Goal: Check status: Check status

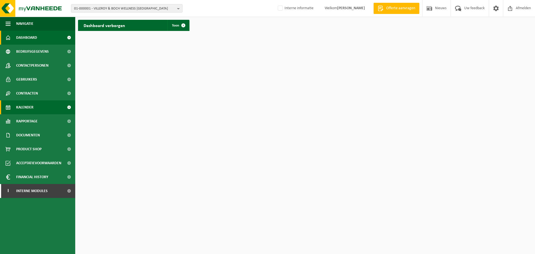
click at [68, 108] on span at bounding box center [69, 107] width 13 height 14
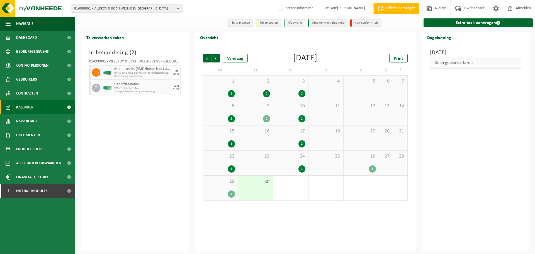
click at [174, 69] on div "DI 30/09" at bounding box center [176, 72] width 8 height 14
click at [124, 73] on span "HK-XC-30-G multi plastics (harde kunststoffen/spanbanden/EPS" at bounding box center [142, 72] width 57 height 3
click at [245, 22] on li "In te plannen" at bounding box center [240, 23] width 25 height 8
click at [266, 24] on li "Uit te voeren" at bounding box center [268, 23] width 25 height 8
click at [297, 21] on li "Afgewerkt" at bounding box center [294, 23] width 21 height 8
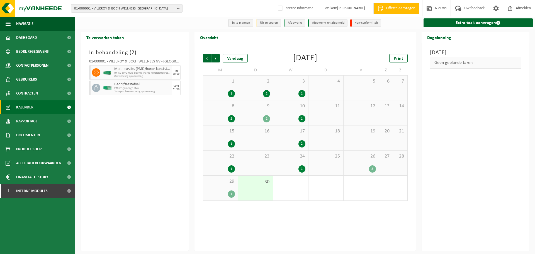
click at [340, 24] on li "Afgewerkt en afgemeld" at bounding box center [328, 23] width 40 height 8
click at [361, 23] on li "Non-conformiteit" at bounding box center [365, 23] width 31 height 8
click at [216, 89] on div "1 1" at bounding box center [220, 88] width 35 height 25
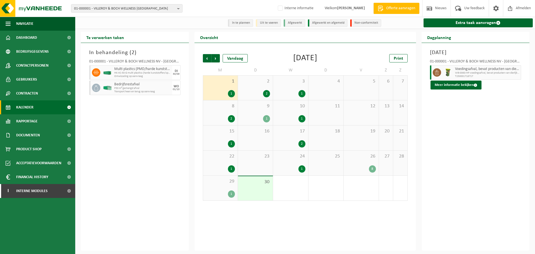
click at [250, 86] on div "2 2" at bounding box center [255, 88] width 35 height 25
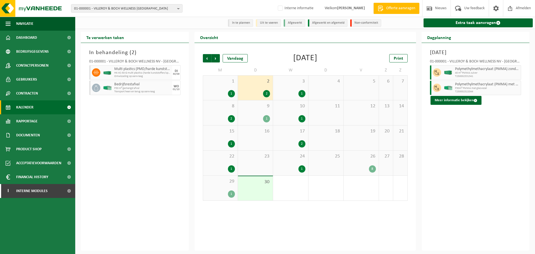
click at [251, 187] on div "30" at bounding box center [255, 188] width 35 height 24
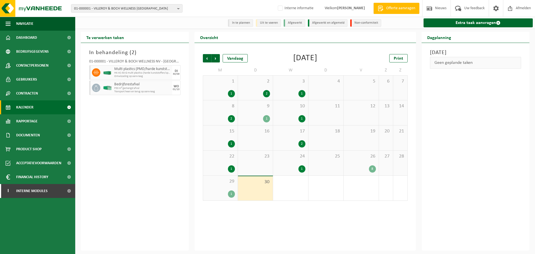
click at [220, 185] on div "29 1" at bounding box center [220, 188] width 35 height 25
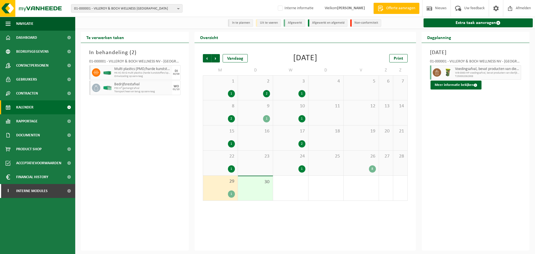
click at [254, 185] on span "30" at bounding box center [255, 182] width 29 height 6
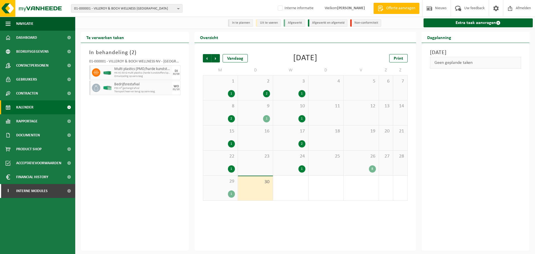
click at [287, 185] on div "1" at bounding box center [290, 188] width 35 height 25
click at [215, 56] on span "Volgende" at bounding box center [216, 58] width 8 height 8
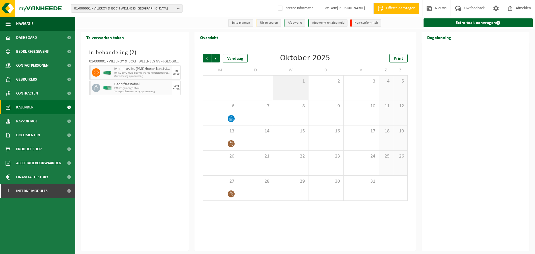
click at [300, 86] on div "1" at bounding box center [290, 88] width 35 height 25
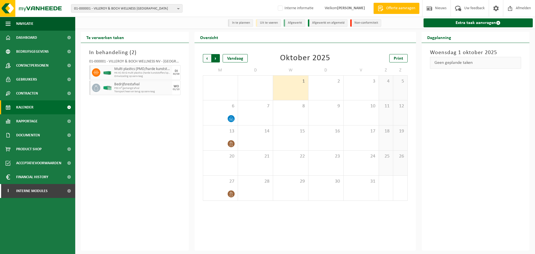
click at [208, 59] on span "Vorige" at bounding box center [207, 58] width 8 height 8
